Goal: Transaction & Acquisition: Obtain resource

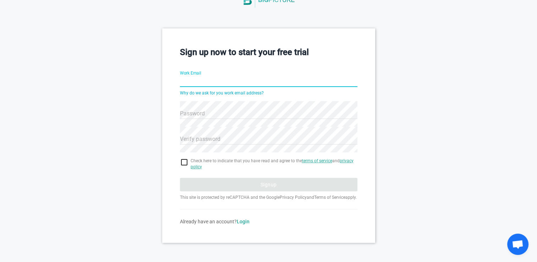
click at [218, 69] on input "Work Email" at bounding box center [269, 82] width 178 height 26
type input "[EMAIL_ADDRESS][DOMAIN_NAME]"
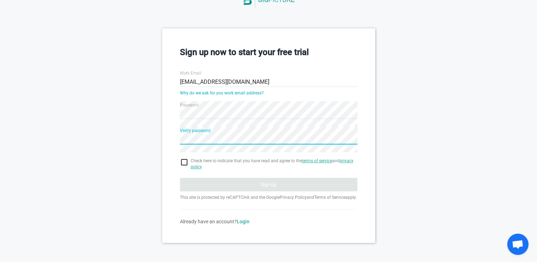
click at [182, 158] on input "checkbox" at bounding box center [269, 162] width 178 height 9
checkbox input "true"
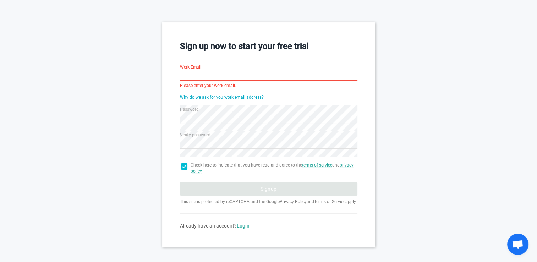
click at [227, 77] on input "Work Email" at bounding box center [269, 76] width 178 height 26
paste input "[EMAIL_ADDRESS][DOMAIN_NAME]"
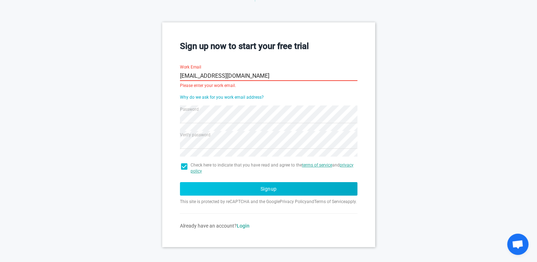
type input "[EMAIL_ADDRESS][DOMAIN_NAME]"
click at [243, 186] on button "Signup" at bounding box center [269, 188] width 178 height 13
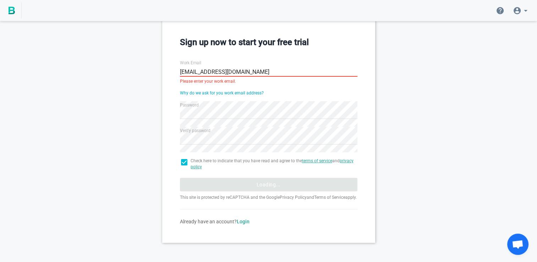
scroll to position [10, 0]
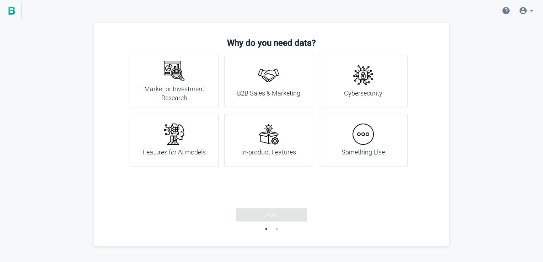
click at [365, 144] on img at bounding box center [362, 134] width 21 height 21
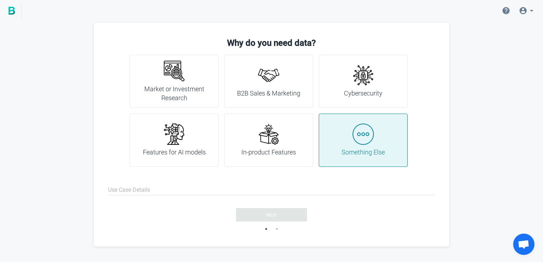
click at [268, 143] on img at bounding box center [268, 134] width 21 height 21
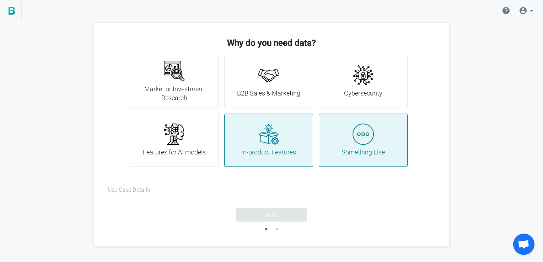
click at [179, 147] on div "Features for AI models" at bounding box center [174, 140] width 63 height 33
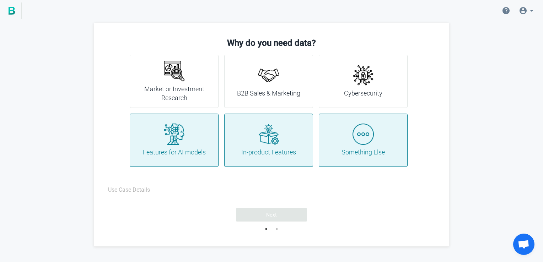
click at [173, 73] on img at bounding box center [173, 70] width 21 height 21
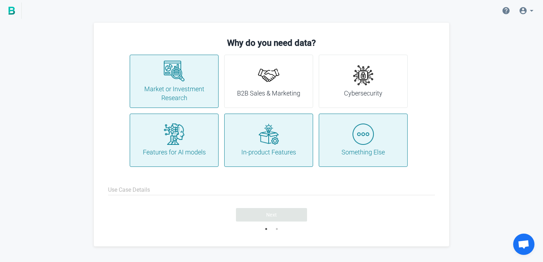
click at [261, 126] on img at bounding box center [268, 134] width 21 height 21
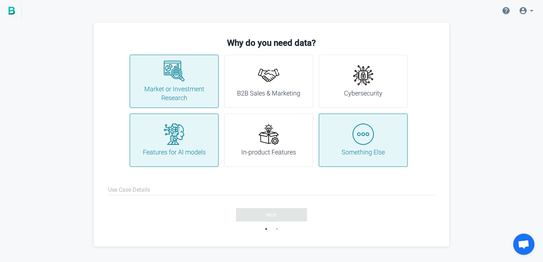
click at [333, 137] on div "Something Else" at bounding box center [363, 140] width 89 height 53
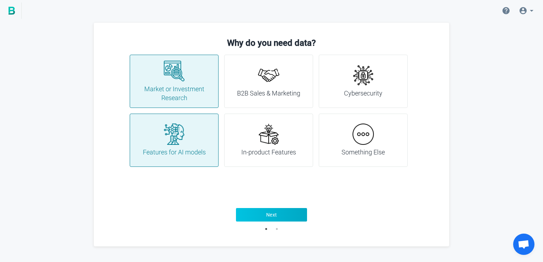
click at [260, 212] on button "Next" at bounding box center [271, 214] width 71 height 13
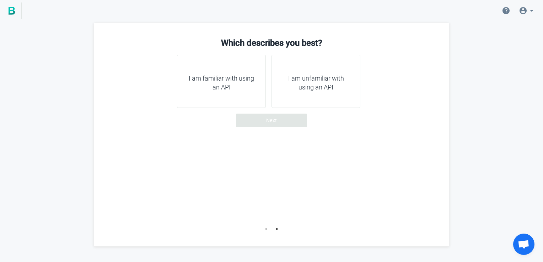
click at [333, 84] on h4 "I am unfamiliar with using an API" at bounding box center [315, 83] width 71 height 18
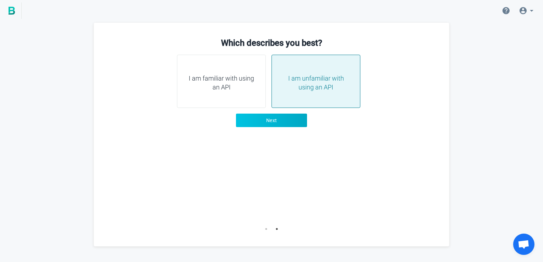
click at [298, 119] on button "Next" at bounding box center [271, 120] width 71 height 13
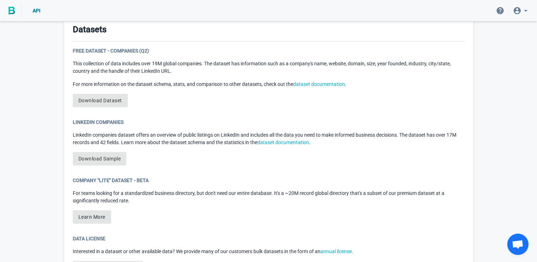
scroll to position [391, 0]
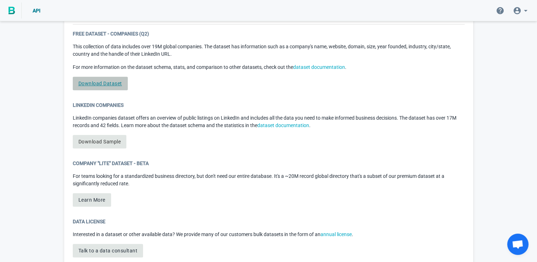
click at [116, 79] on link "Download Dataset" at bounding box center [100, 83] width 55 height 13
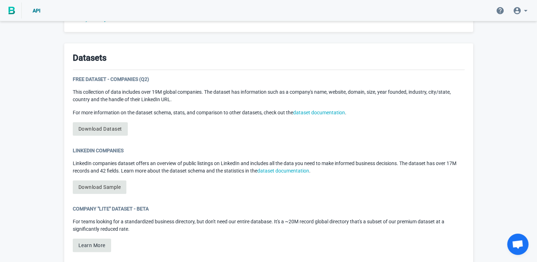
scroll to position [272, 0]
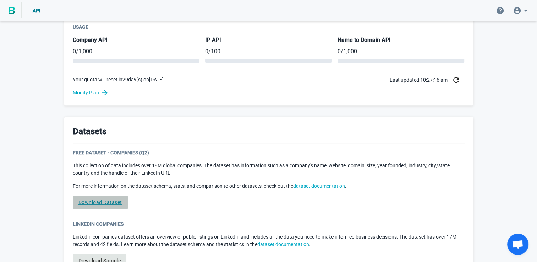
click at [93, 203] on link "Download Dataset" at bounding box center [100, 202] width 55 height 13
drag, startPoint x: 99, startPoint y: 201, endPoint x: 379, endPoint y: 145, distance: 285.4
click at [379, 145] on div "Datasets Free Dataset - Companies (Q2) This collection of data includes over 19…" at bounding box center [268, 256] width 409 height 279
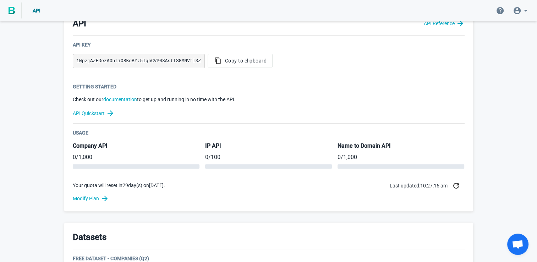
scroll to position [165, 0]
click at [96, 199] on link "Modify Plan" at bounding box center [269, 199] width 392 height 9
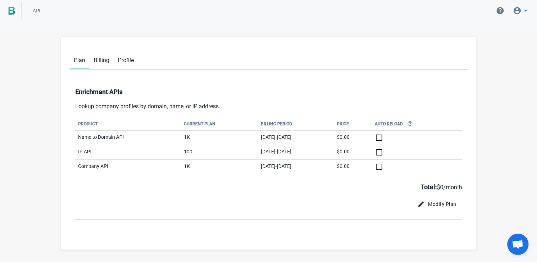
drag, startPoint x: 132, startPoint y: 150, endPoint x: 137, endPoint y: 150, distance: 4.6
click at [134, 150] on td "IP API" at bounding box center [128, 152] width 106 height 15
click at [181, 149] on td "100" at bounding box center [219, 152] width 77 height 15
click at [105, 63] on span "Billing" at bounding box center [102, 60] width 16 height 7
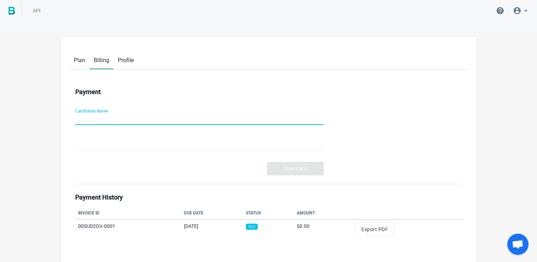
click at [89, 59] on link "Billing" at bounding box center [101, 59] width 24 height 19
click at [83, 65] on link "Plan" at bounding box center [80, 59] width 20 height 18
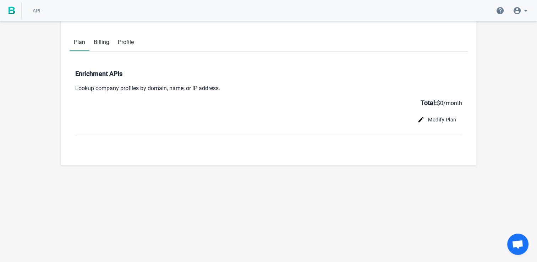
scroll to position [36, 0]
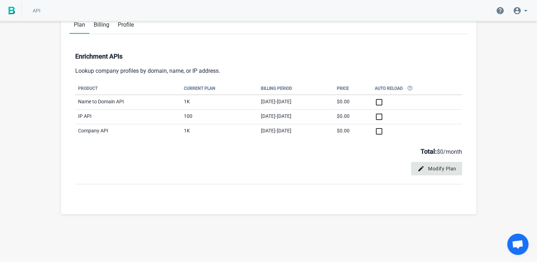
click at [435, 168] on span "Modify Plan" at bounding box center [437, 168] width 40 height 7
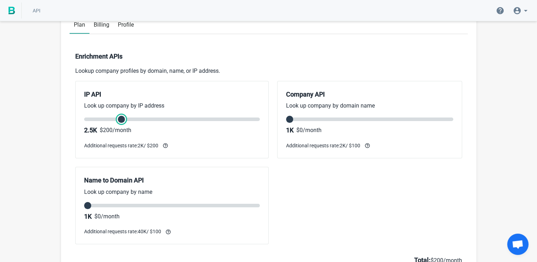
type input "0"
drag, startPoint x: 87, startPoint y: 118, endPoint x: 98, endPoint y: 124, distance: 12.4
click at [98, 121] on input "range" at bounding box center [172, 120] width 176 height 4
click at [90, 118] on input "range" at bounding box center [172, 120] width 176 height 4
drag, startPoint x: 89, startPoint y: 205, endPoint x: 311, endPoint y: 220, distance: 221.7
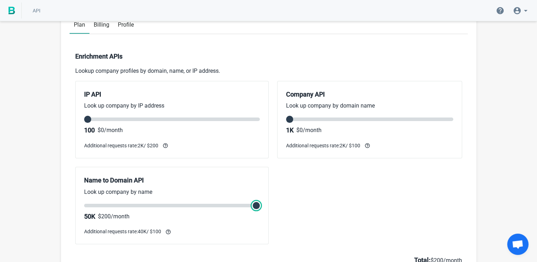
type input "2"
click at [260, 207] on input "range" at bounding box center [172, 206] width 176 height 4
drag, startPoint x: 293, startPoint y: 121, endPoint x: 474, endPoint y: 124, distance: 181.5
type input "6"
click at [453, 121] on input "range" at bounding box center [369, 120] width 167 height 4
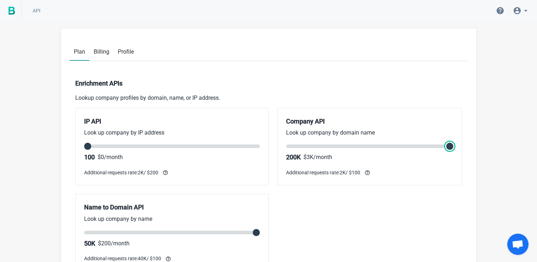
scroll to position [0, 0]
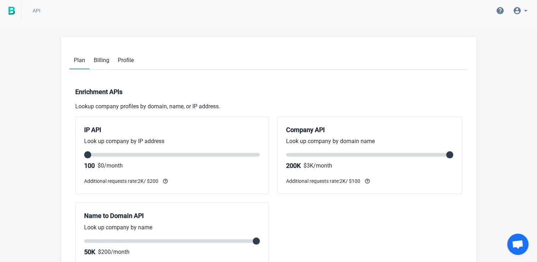
click at [12, 15] on link at bounding box center [11, 10] width 22 height 16
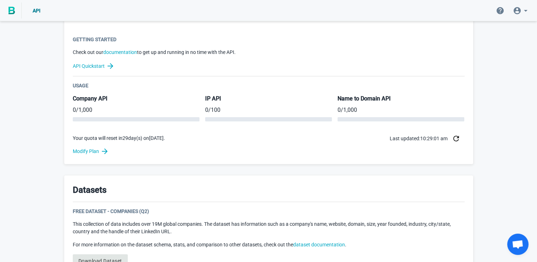
scroll to position [284, 0]
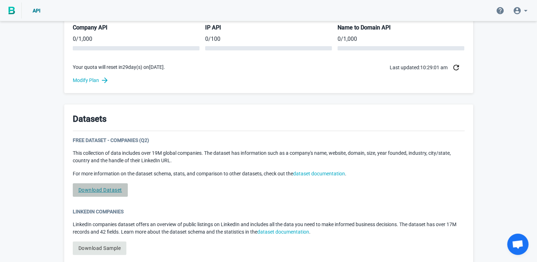
click at [102, 191] on link "Download Dataset" at bounding box center [100, 189] width 55 height 13
click at [100, 190] on link "Download Dataset" at bounding box center [100, 189] width 55 height 13
click at [513, 62] on div "Welcome to BigPicture! You’re now one of nearly 5,000 companies relying on BigP…" at bounding box center [268, 66] width 537 height 654
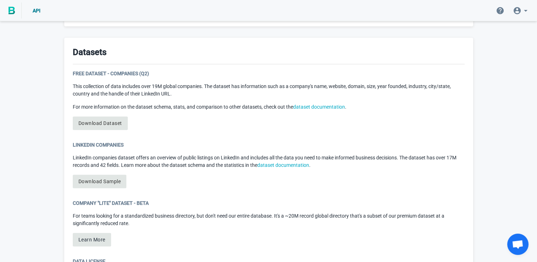
scroll to position [355, 0]
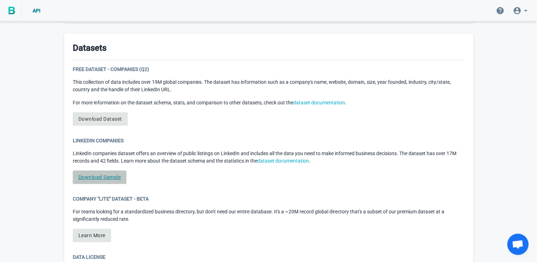
click at [101, 177] on link "Download Sample" at bounding box center [100, 176] width 54 height 13
click at [335, 103] on link "dataset documentation" at bounding box center [319, 103] width 52 height 6
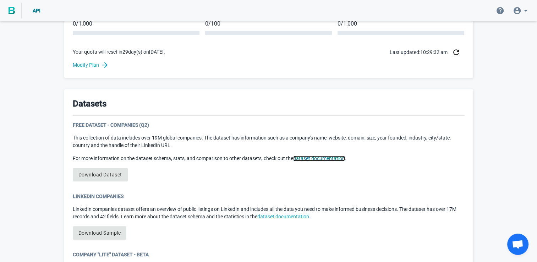
scroll to position [272, 0]
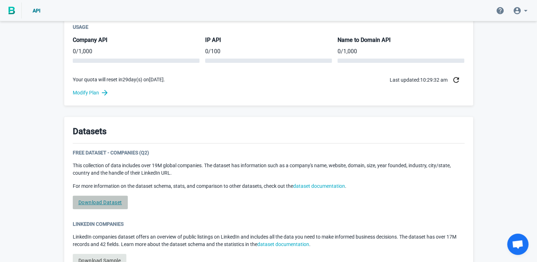
click at [106, 203] on link "Download Dataset" at bounding box center [100, 202] width 55 height 13
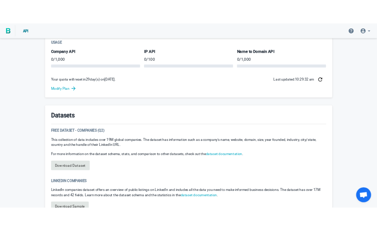
scroll to position [279, 0]
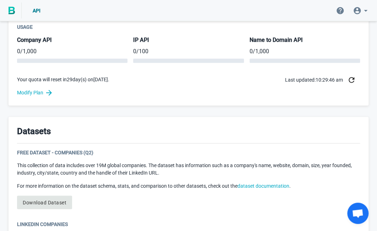
click at [55, 202] on link "Download Dataset" at bounding box center [44, 202] width 55 height 13
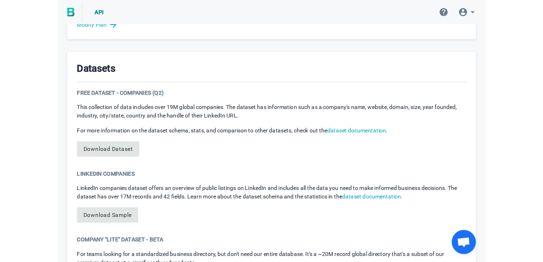
scroll to position [0, 0]
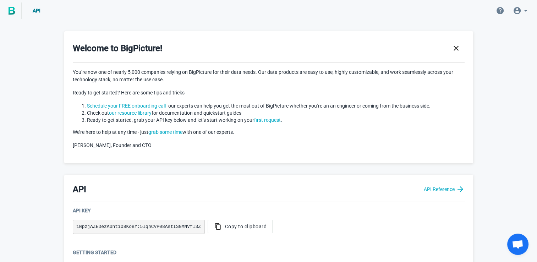
click at [517, 13] on icon at bounding box center [517, 10] width 7 height 7
click at [488, 57] on span "[EMAIL_ADDRESS][DOMAIN_NAME]" at bounding box center [515, 55] width 70 height 5
